Goal: Use online tool/utility: Utilize a website feature to perform a specific function

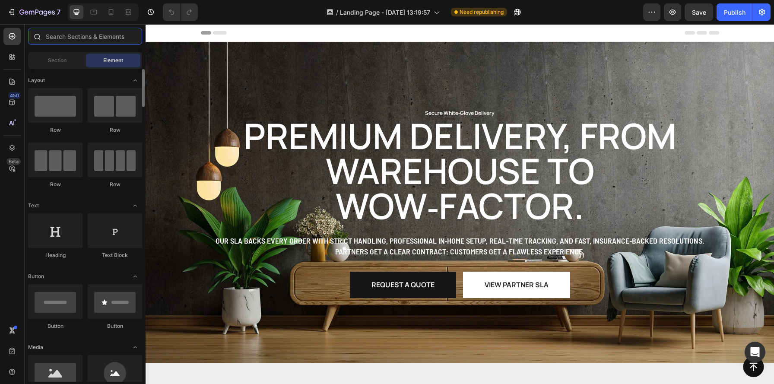
click at [74, 32] on input "text" at bounding box center [85, 36] width 114 height 17
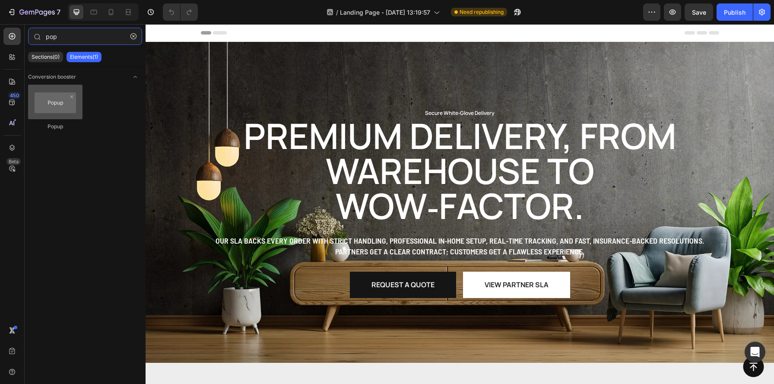
type input "pop"
click at [52, 107] on div at bounding box center [55, 102] width 54 height 35
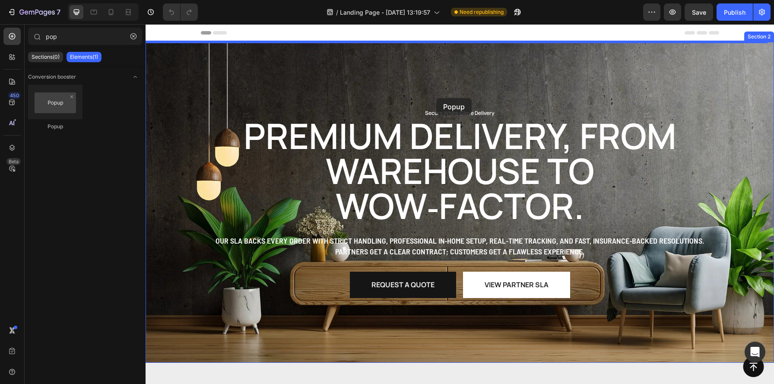
drag, startPoint x: 197, startPoint y: 127, endPoint x: 436, endPoint y: 98, distance: 240.9
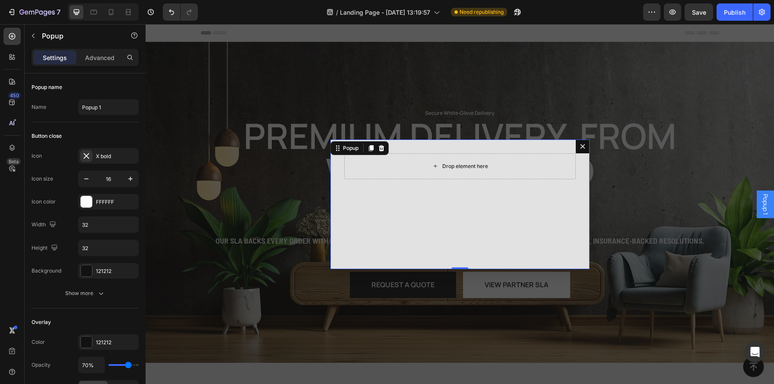
click at [473, 167] on div "Drop element here" at bounding box center [465, 166] width 46 height 7
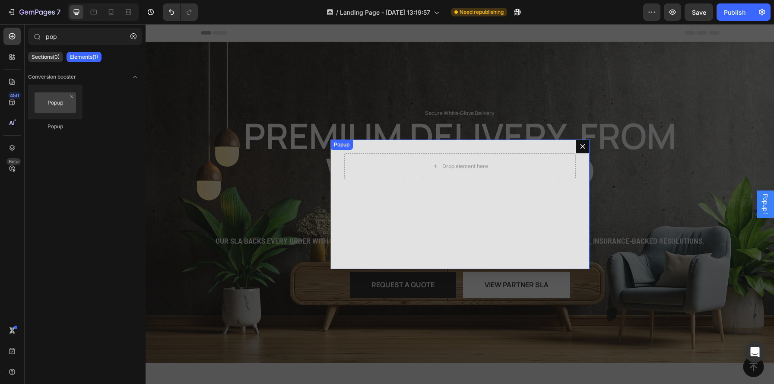
click at [340, 144] on div "Popup" at bounding box center [341, 145] width 19 height 8
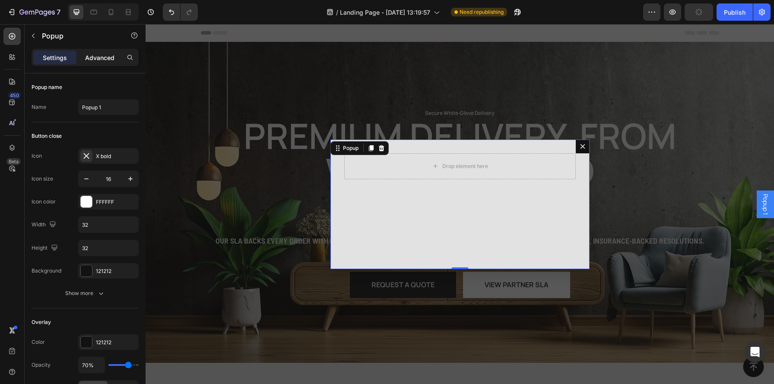
click at [99, 60] on p "Advanced" at bounding box center [99, 57] width 29 height 9
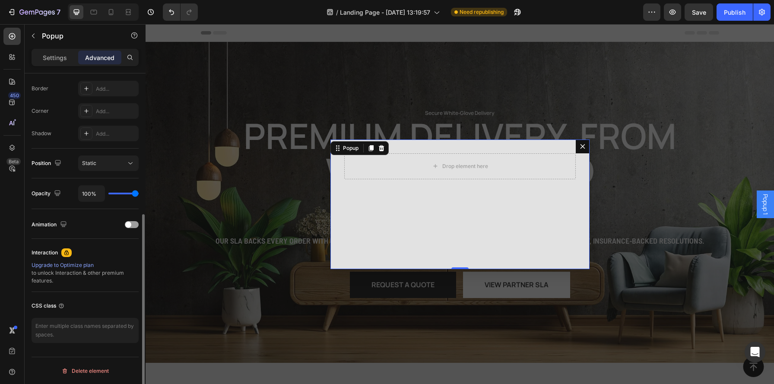
scroll to position [241, 0]
click at [580, 147] on icon "Dialog content" at bounding box center [582, 146] width 5 height 5
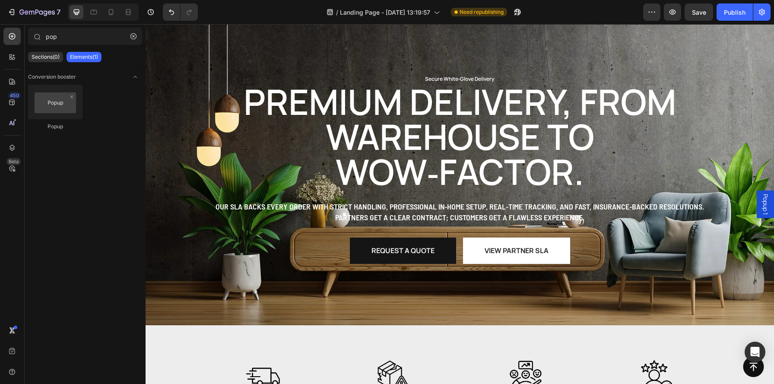
scroll to position [167, 0]
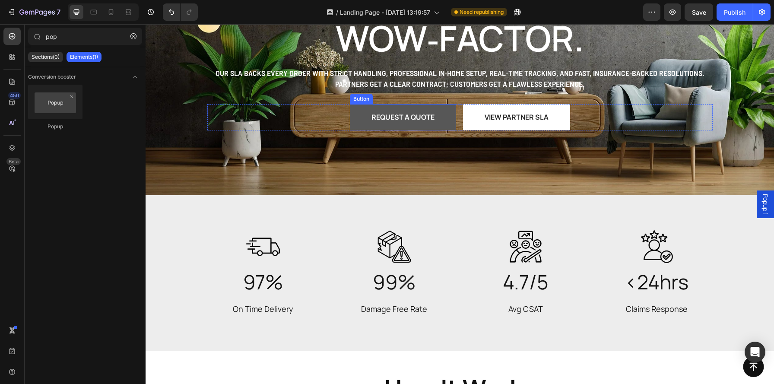
click at [392, 109] on button "Request a Quote" at bounding box center [403, 117] width 106 height 26
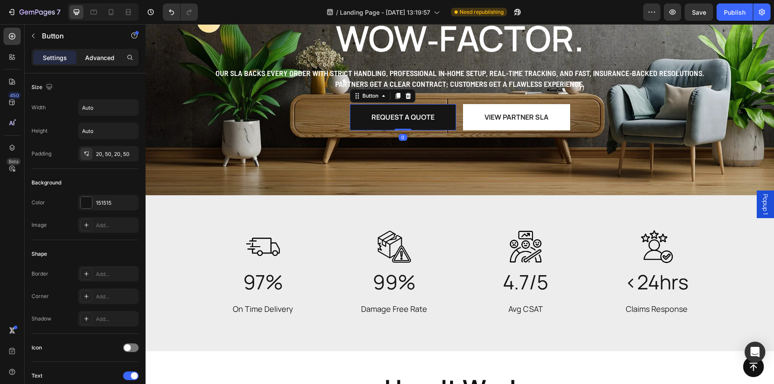
click at [108, 51] on div "Advanced" at bounding box center [99, 58] width 43 height 14
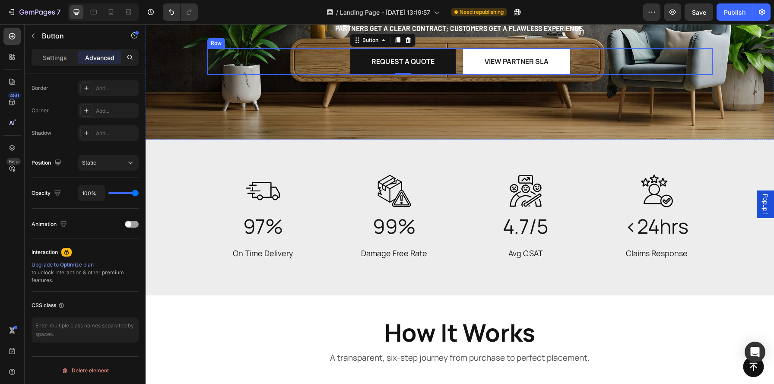
scroll to position [225, 0]
